Goal: Book appointment/travel/reservation

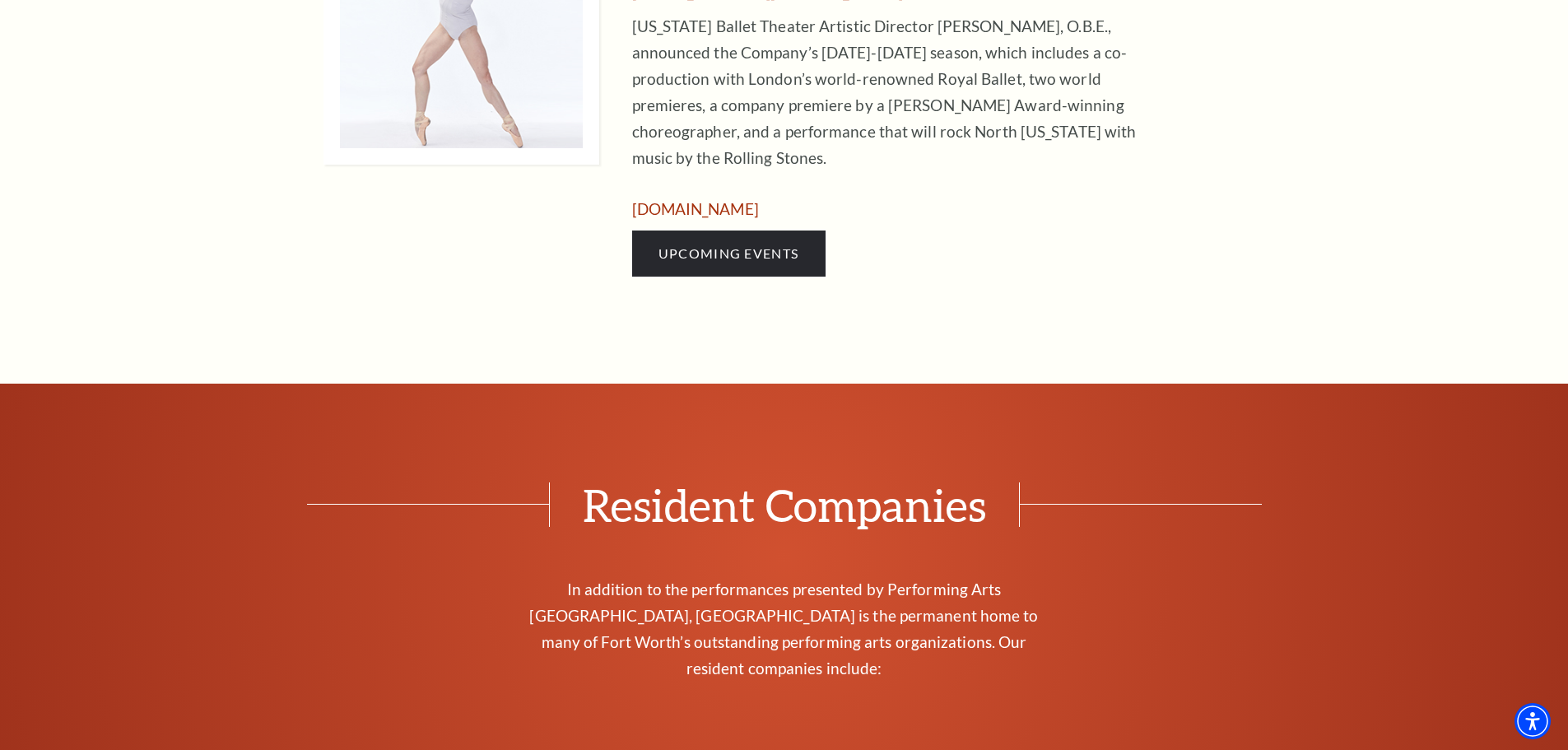
scroll to position [990, 0]
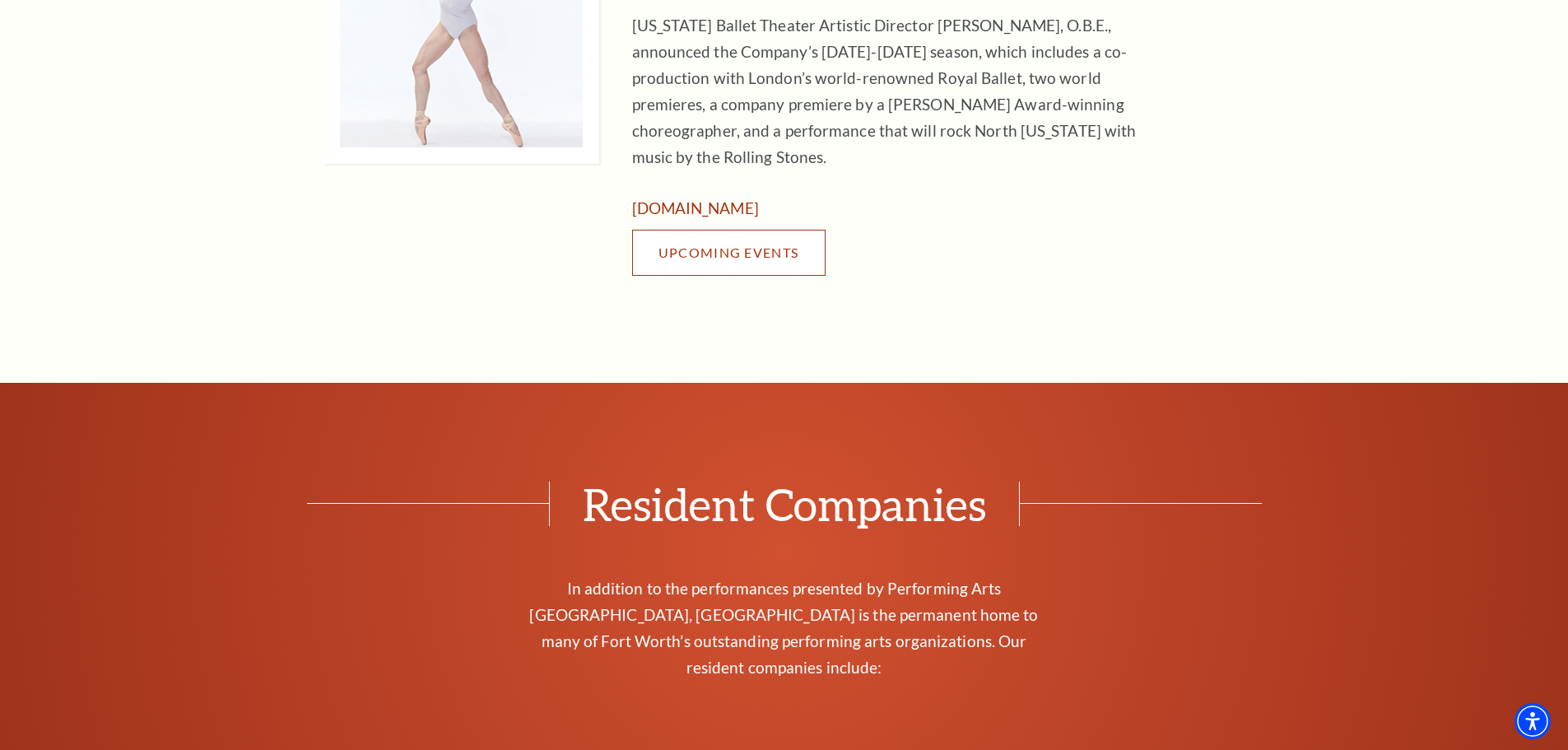
click at [727, 234] on link "Upcoming Events" at bounding box center [729, 253] width 193 height 46
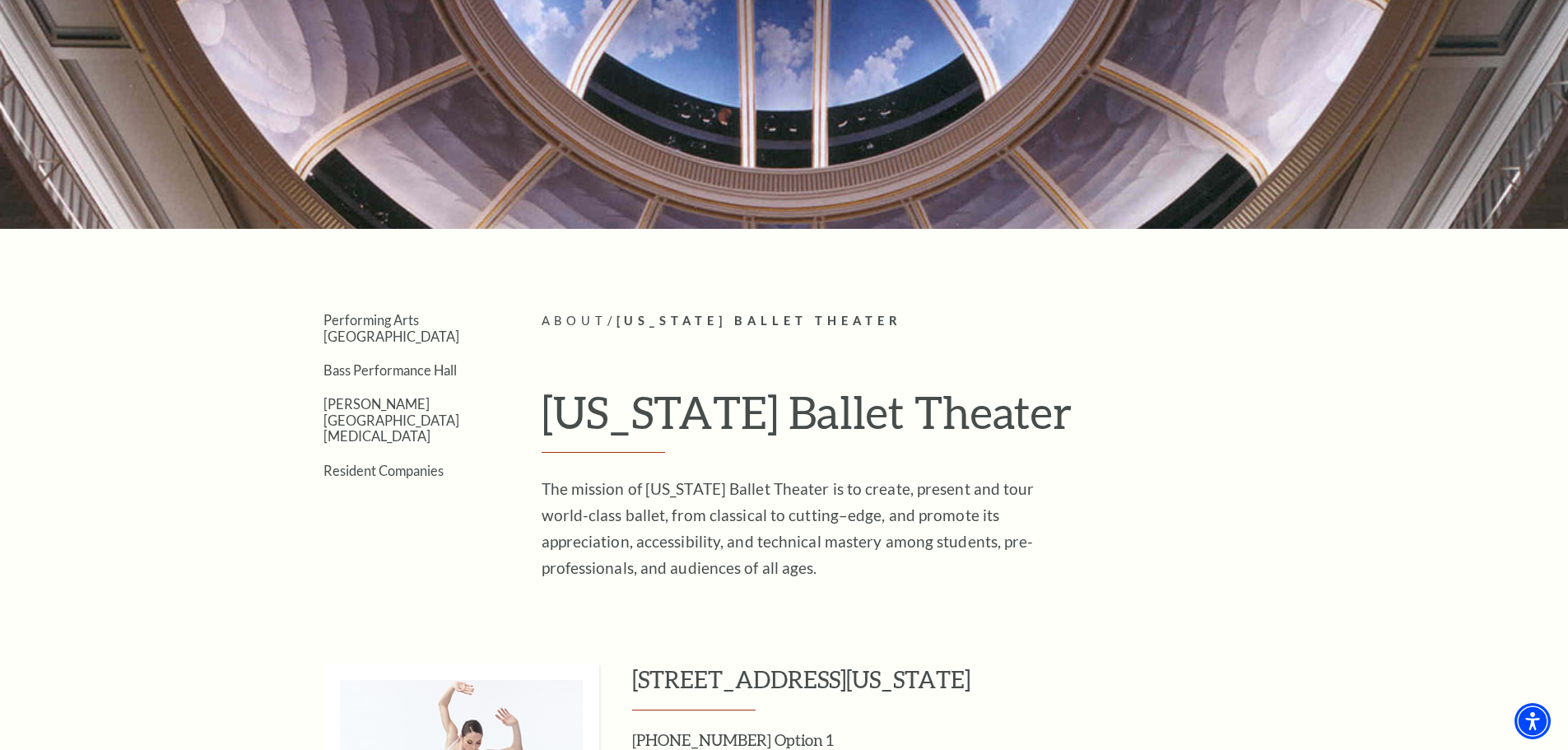
scroll to position [132, 0]
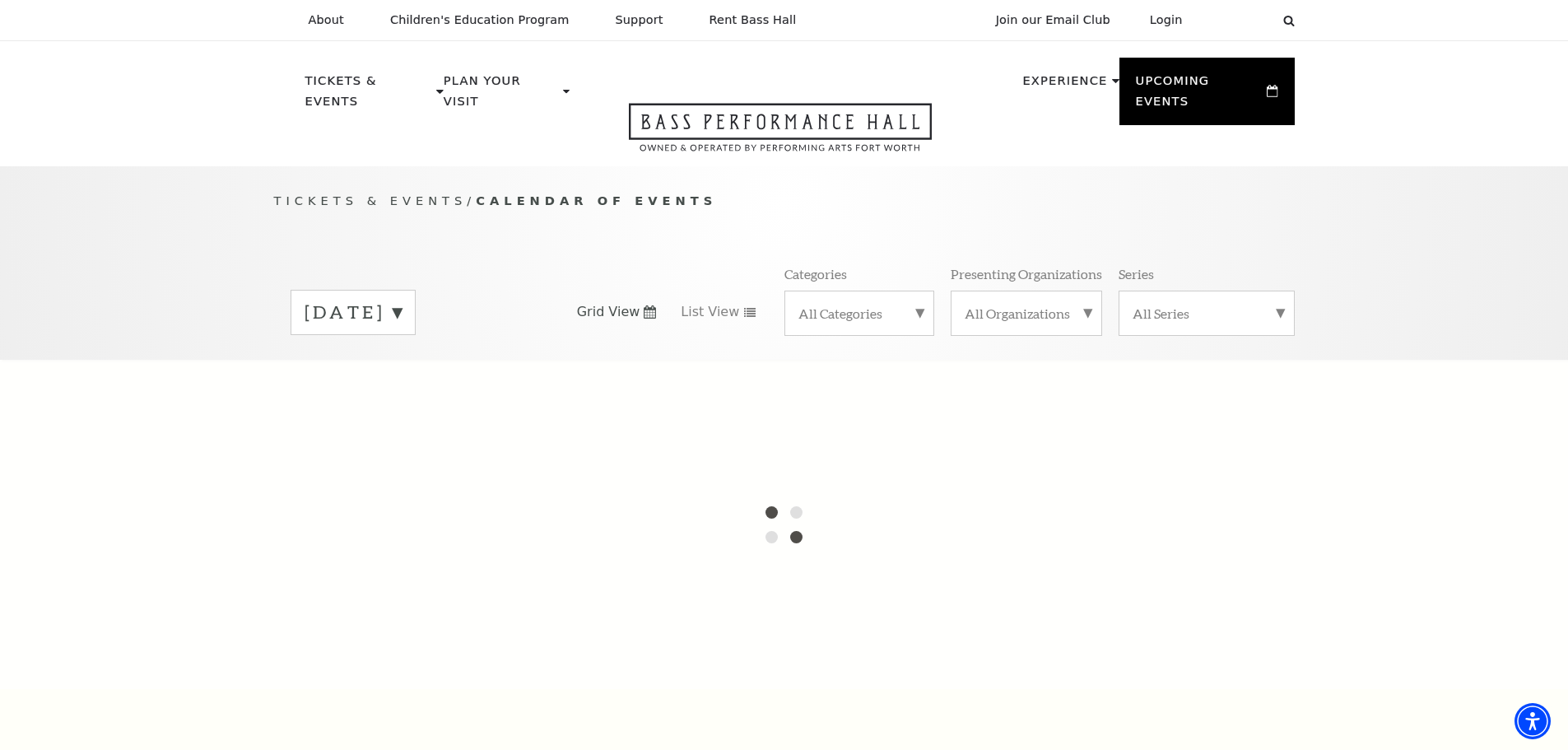
click at [416, 290] on div "[DATE]" at bounding box center [353, 312] width 125 height 46
click at [512, 290] on div "[DATE] [DATE] [DATE] [DATE] [DATE] [DATE] [DATE] [DATE] [DATE] [DATE] [DATE] [D…" at bounding box center [412, 312] width 243 height 45
click at [401, 299] on label "[DATE]" at bounding box center [353, 314] width 97 height 29
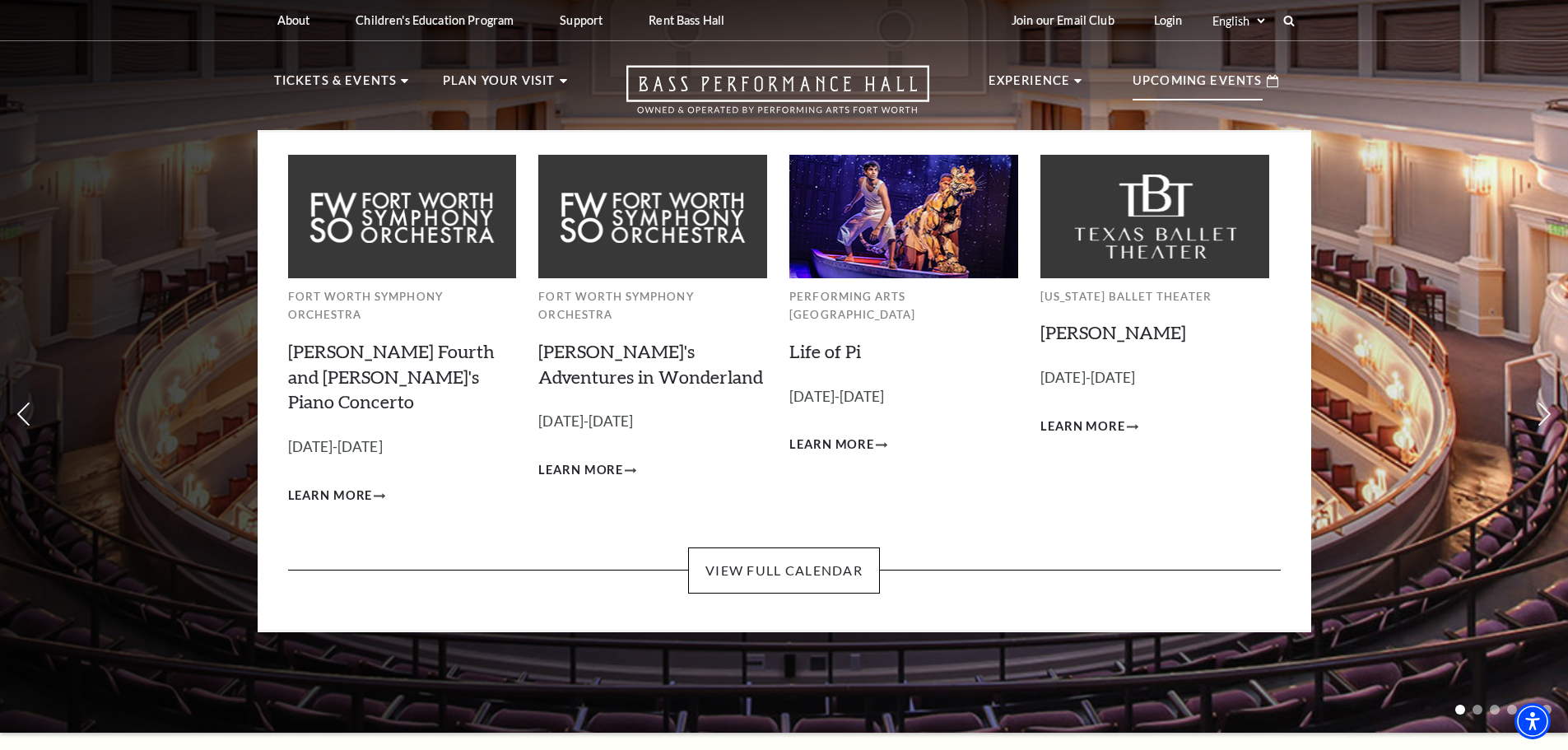
click at [1201, 84] on p "Upcoming Events" at bounding box center [1197, 85] width 130 height 29
click at [792, 547] on link "View Full Calendar" at bounding box center [784, 570] width 191 height 46
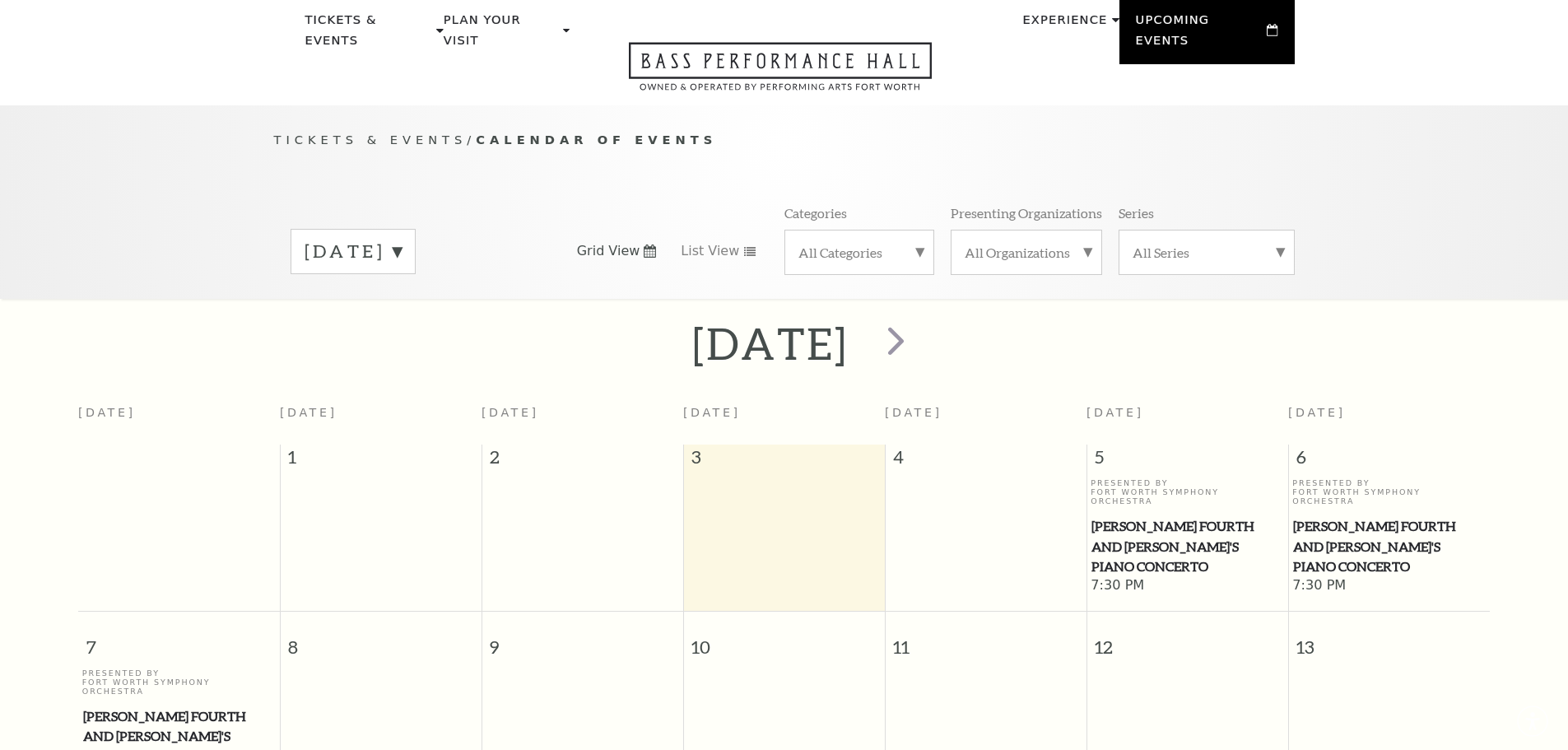
scroll to position [146, 0]
